Goal: Find specific page/section: Find specific page/section

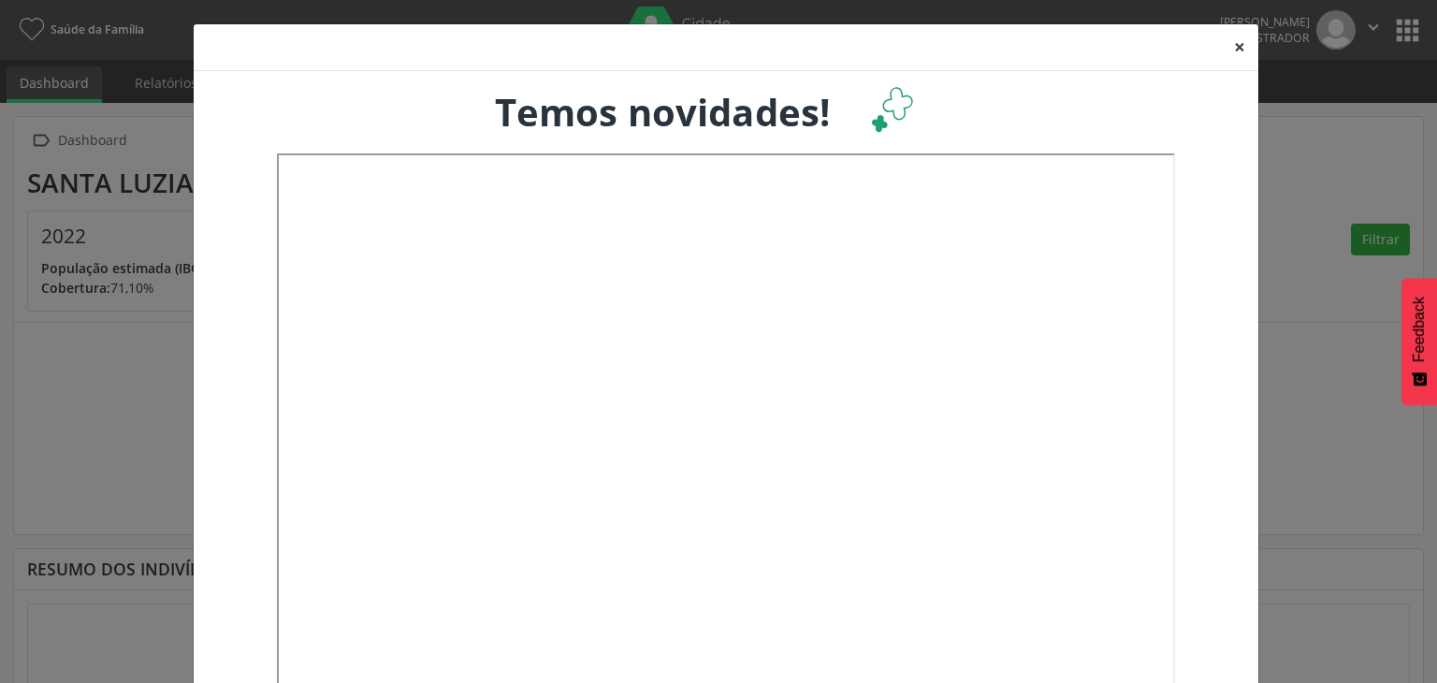
click at [1231, 42] on button "×" at bounding box center [1239, 47] width 37 height 46
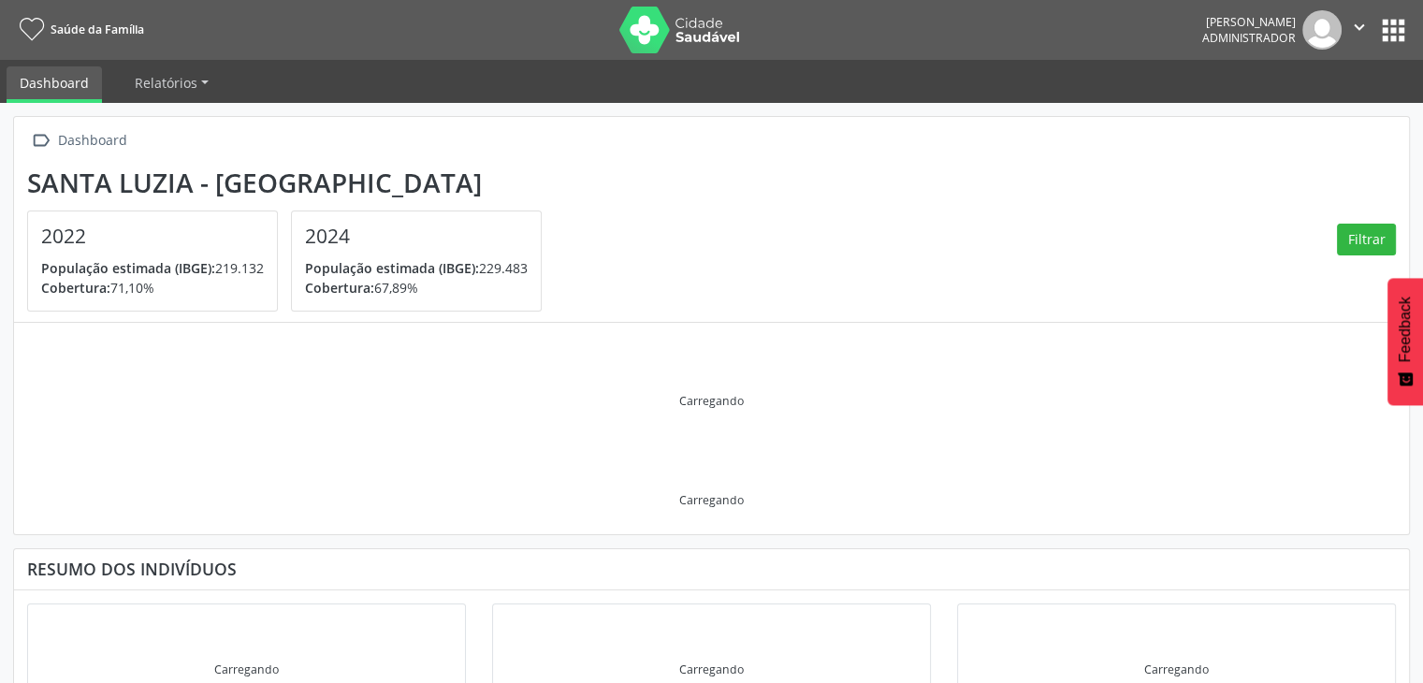
click at [1395, 16] on button "apps" at bounding box center [1393, 30] width 33 height 33
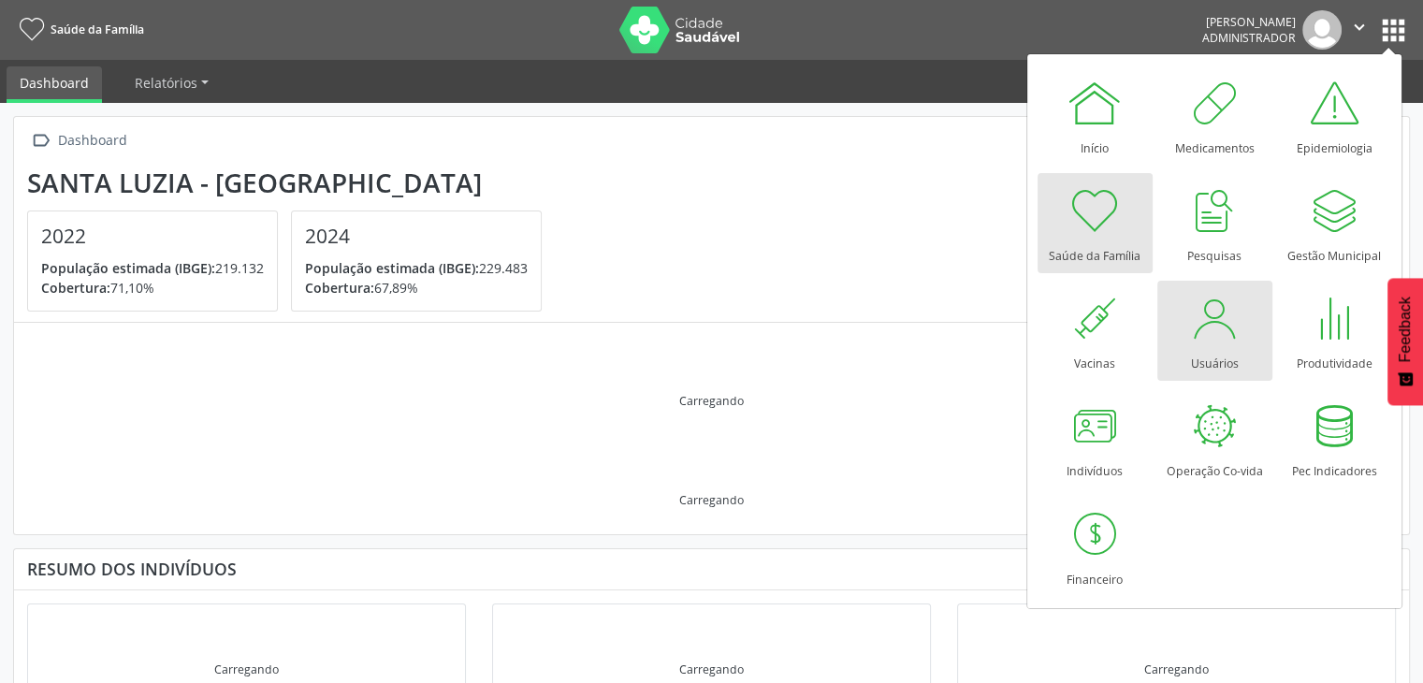
click at [1230, 338] on div at bounding box center [1214, 318] width 56 height 56
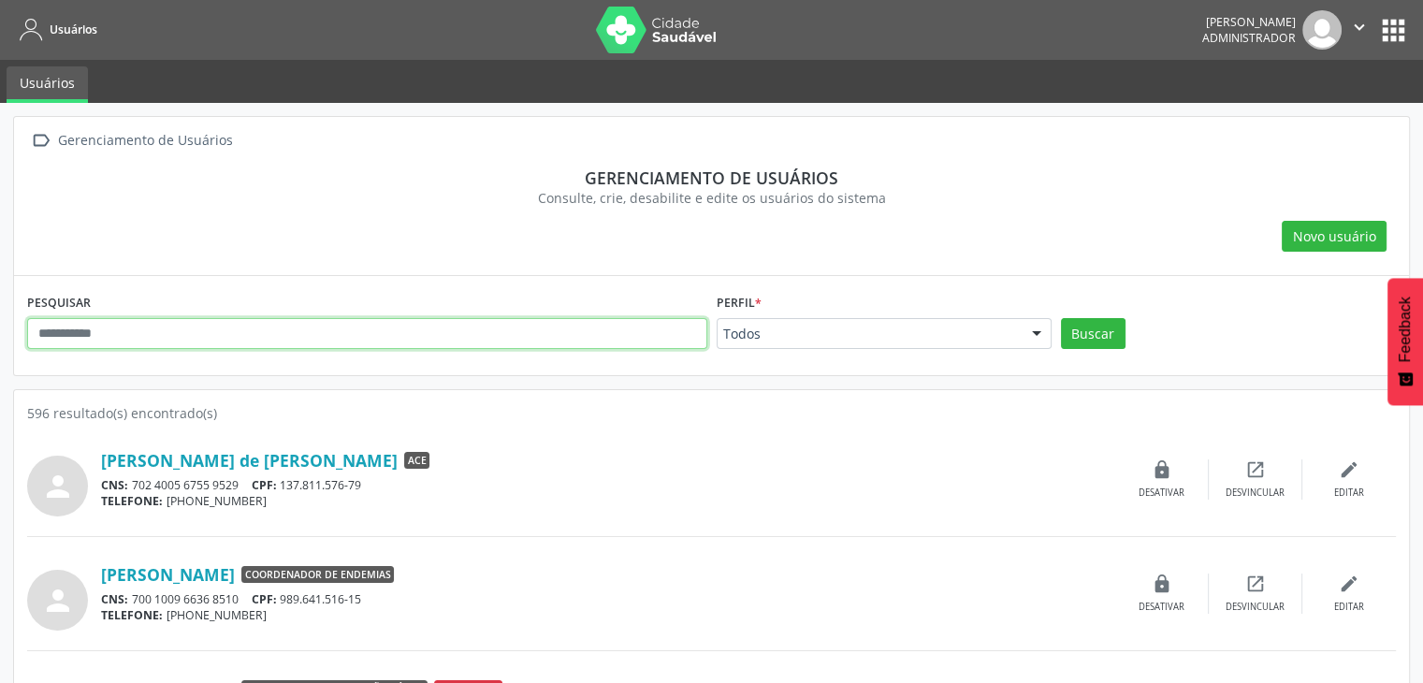
click at [600, 334] on input "text" at bounding box center [367, 334] width 680 height 32
click at [347, 329] on input "text" at bounding box center [367, 334] width 680 height 32
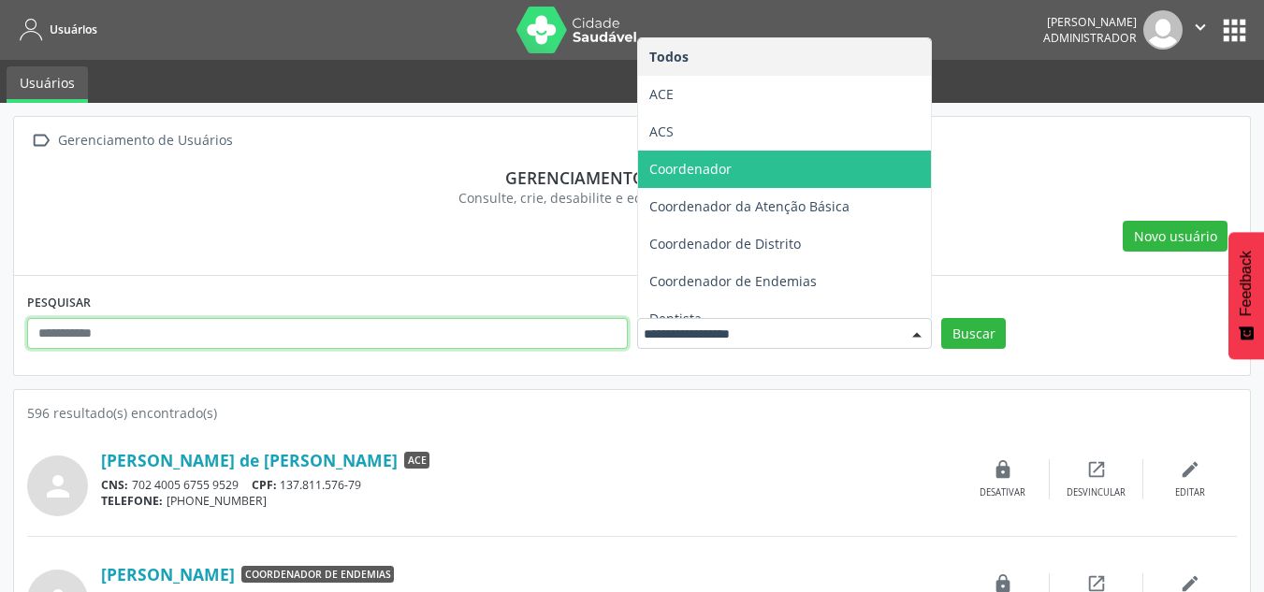
click at [401, 344] on input "text" at bounding box center [327, 334] width 600 height 32
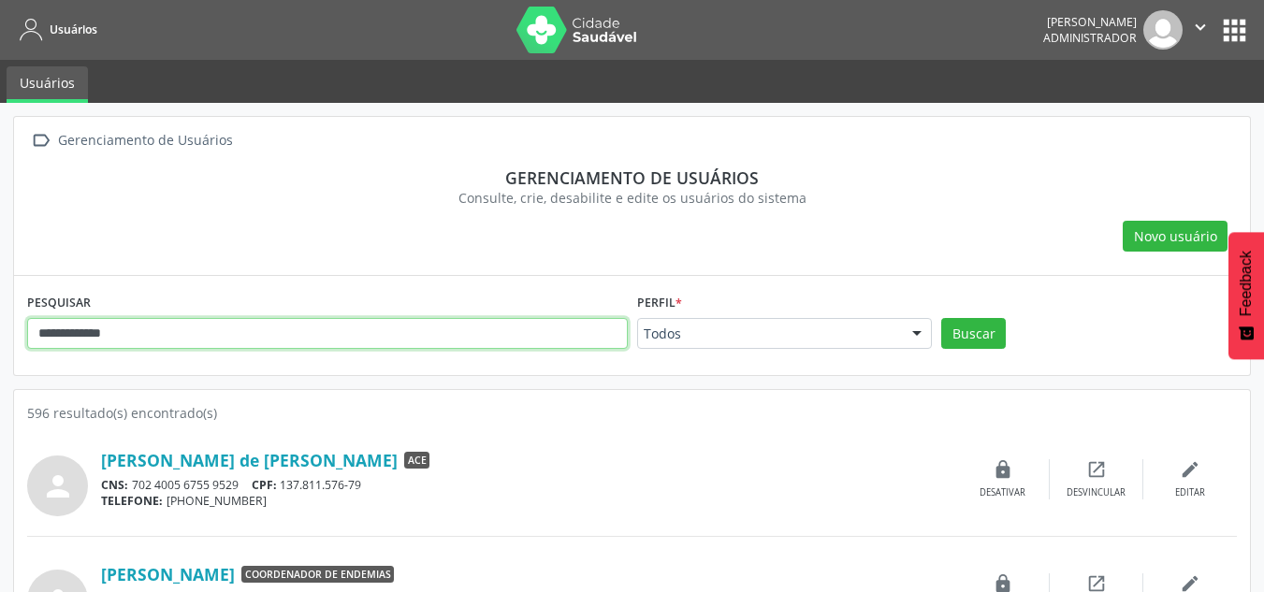
type input "**********"
click at [941, 318] on button "Buscar" at bounding box center [973, 334] width 65 height 32
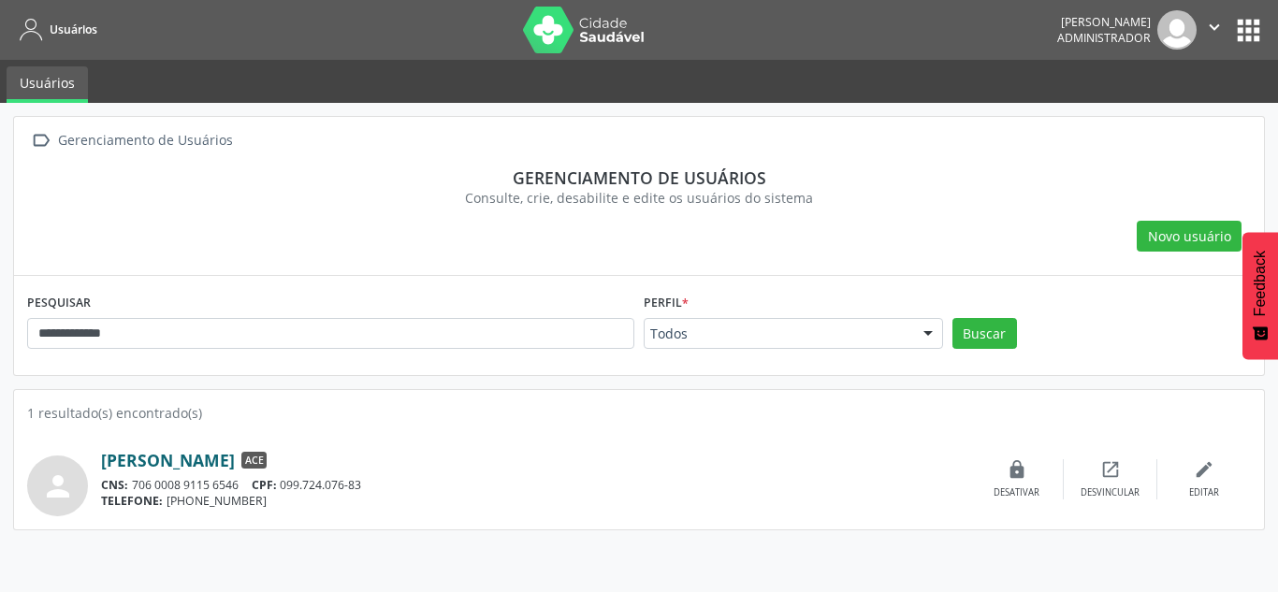
click at [210, 462] on link "Vanessa Gomes da Silva" at bounding box center [168, 460] width 134 height 21
